Goal: Information Seeking & Learning: Learn about a topic

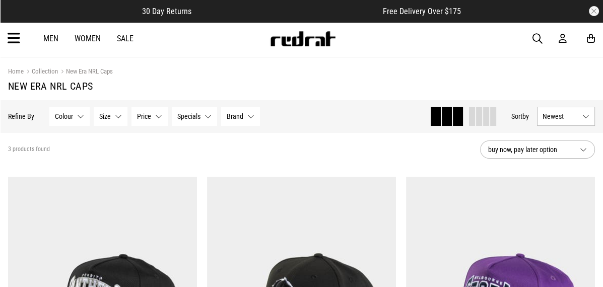
click at [14, 38] on icon at bounding box center [14, 38] width 13 height 17
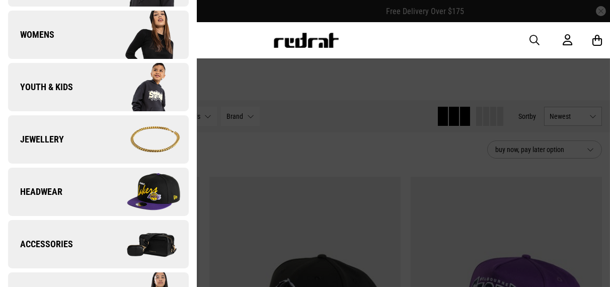
scroll to position [203, 0]
click at [48, 189] on span "Headwear" at bounding box center [35, 192] width 54 height 12
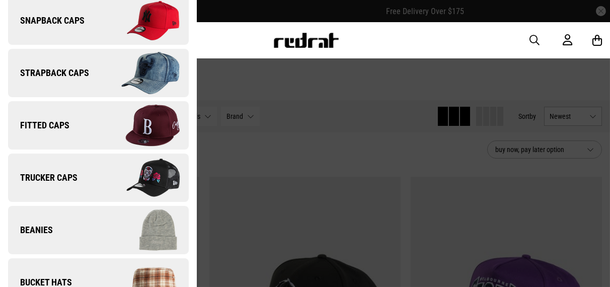
scroll to position [0, 0]
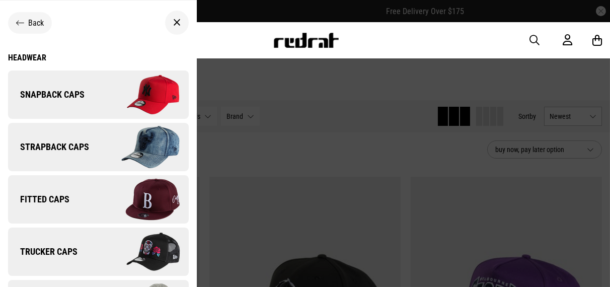
click at [33, 55] on div "Headwear" at bounding box center [98, 58] width 181 height 10
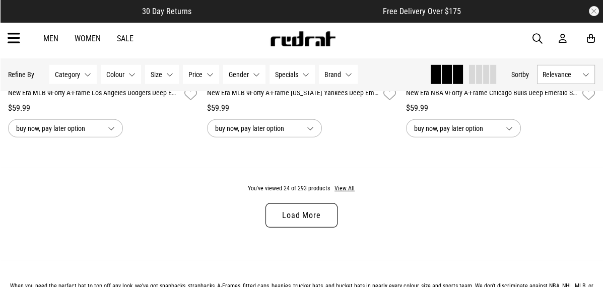
scroll to position [2738, 0]
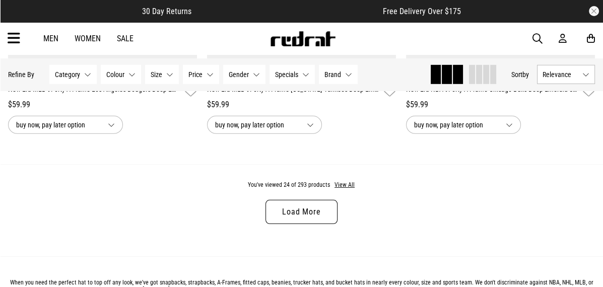
click at [278, 205] on link "Load More" at bounding box center [300, 212] width 71 height 24
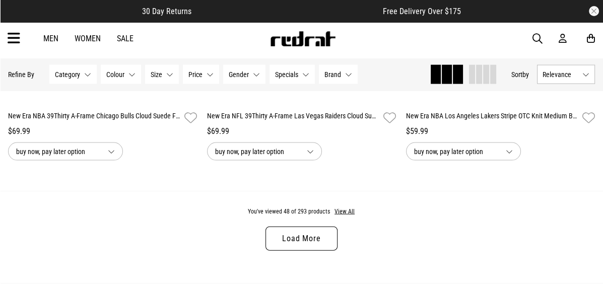
scroll to position [5438, 0]
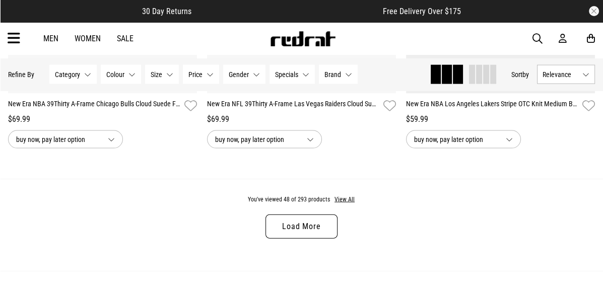
click at [285, 224] on link "Load More" at bounding box center [300, 226] width 71 height 24
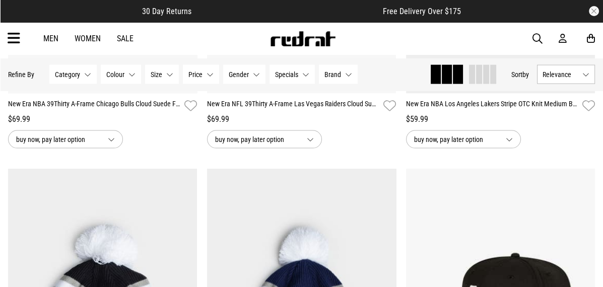
click at [88, 74] on button "Category None selected" at bounding box center [72, 74] width 47 height 19
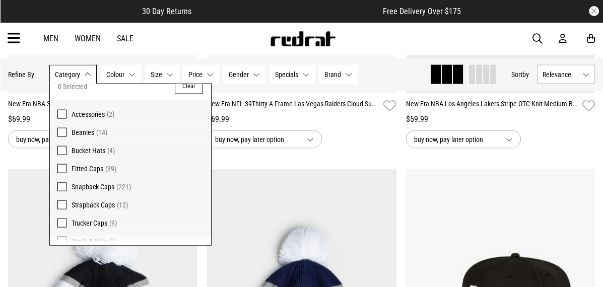
scroll to position [20, 0]
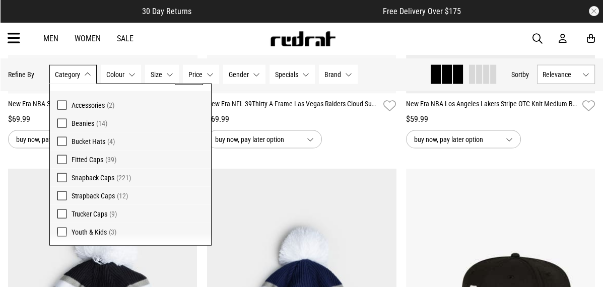
click at [132, 54] on div "Men Women Sale Sign in New Back Footwear Back Mens Back Womens Back Youth & Kid…" at bounding box center [301, 38] width 603 height 33
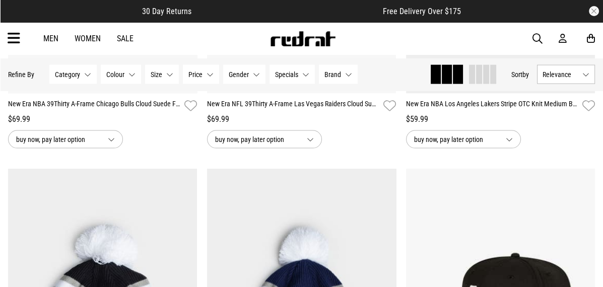
click at [346, 76] on button "Brand None selected" at bounding box center [338, 74] width 39 height 19
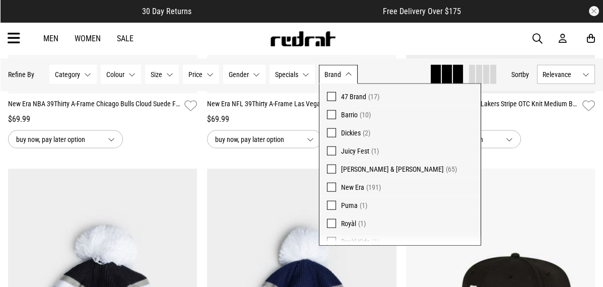
scroll to position [30, 0]
click at [327, 186] on span at bounding box center [331, 185] width 9 height 9
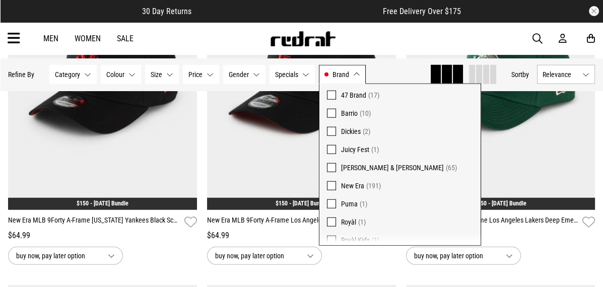
scroll to position [2272, 0]
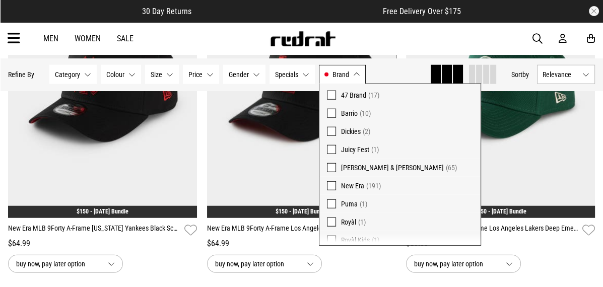
click at [352, 72] on button "Brand New Era" at bounding box center [342, 74] width 47 height 19
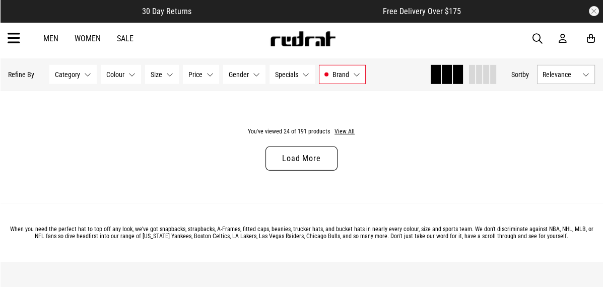
scroll to position [2796, 0]
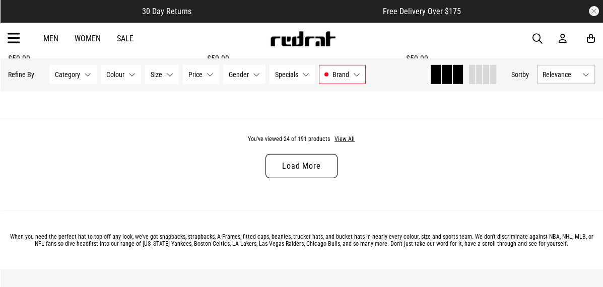
click at [277, 163] on link "Load More" at bounding box center [300, 166] width 71 height 24
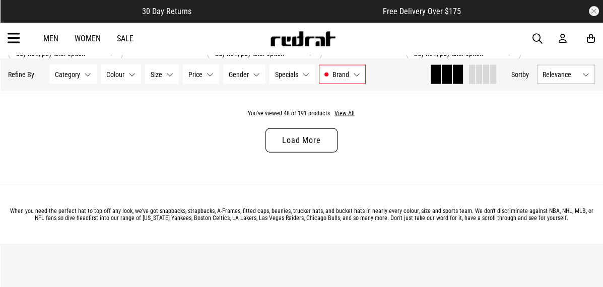
scroll to position [5483, 0]
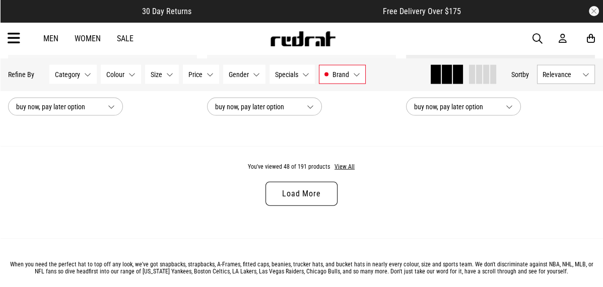
click at [289, 194] on link "Load More" at bounding box center [300, 194] width 71 height 24
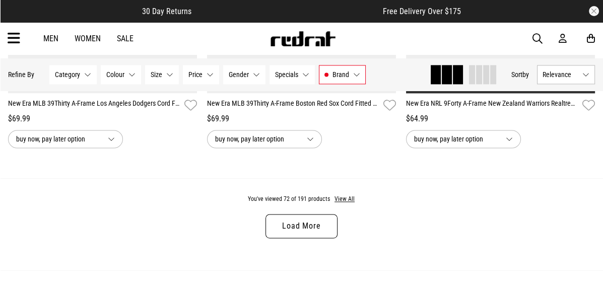
scroll to position [8177, 0]
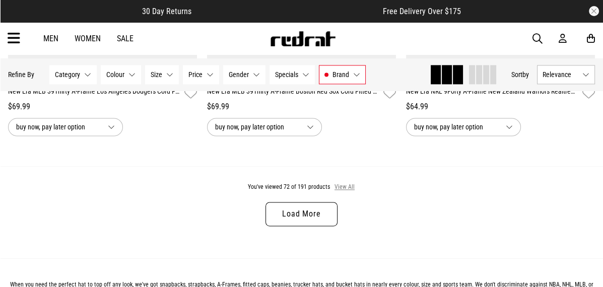
click at [343, 186] on button "View All" at bounding box center [344, 187] width 21 height 9
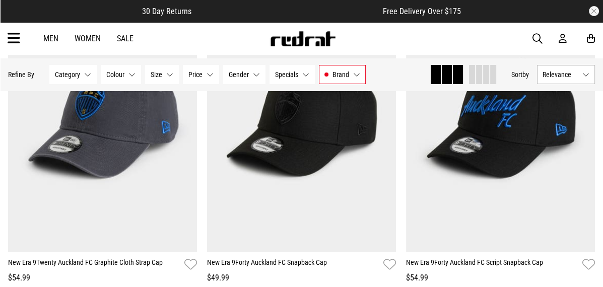
scroll to position [10385, 0]
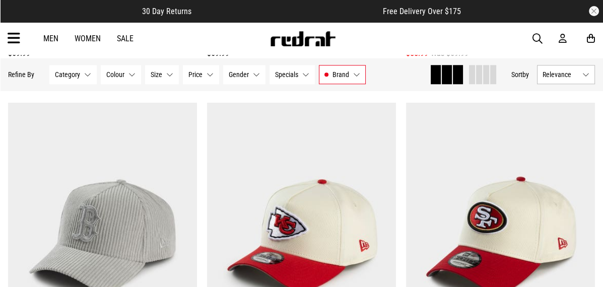
scroll to position [11287, 0]
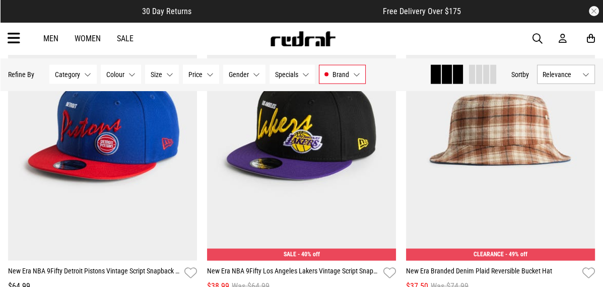
scroll to position [15831, 0]
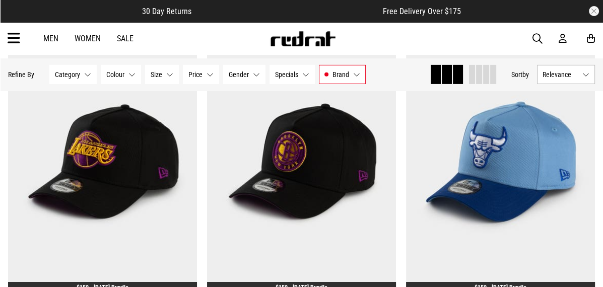
scroll to position [20192, 0]
